Goal: Task Accomplishment & Management: Use online tool/utility

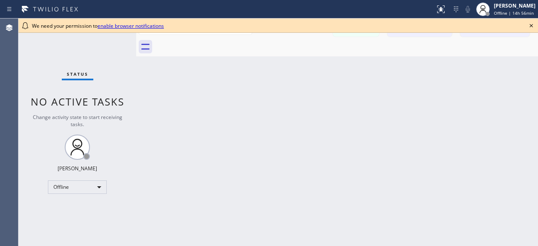
click at [532, 26] on icon at bounding box center [530, 25] width 3 height 3
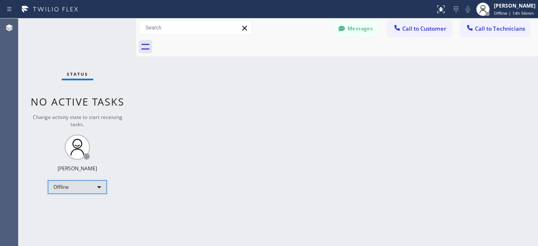
click at [100, 183] on div "Offline" at bounding box center [77, 186] width 59 height 13
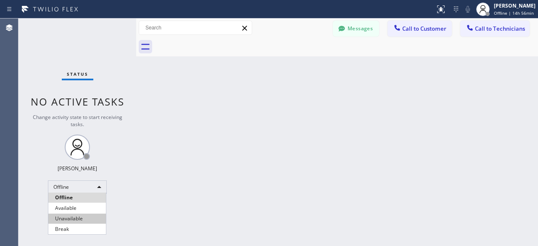
click at [78, 216] on li "Unavailable" at bounding box center [77, 218] width 58 height 10
